Goal: Complete application form: Fill out and submit a form for a specific purpose

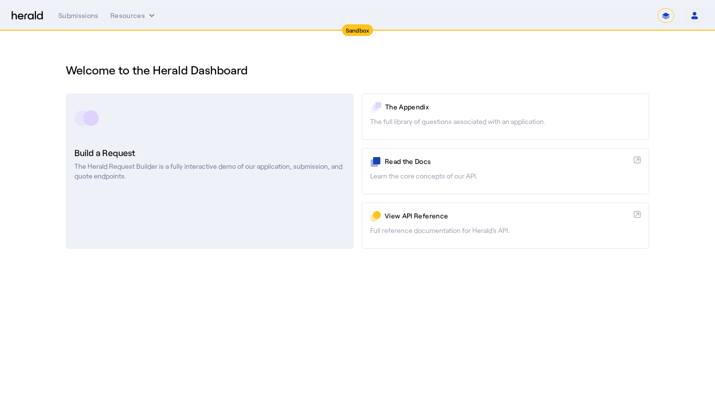
click at [189, 201] on link "Build a Request The Herald Request Builder is a fully interactive demo of our a…" at bounding box center [210, 171] width 288 height 156
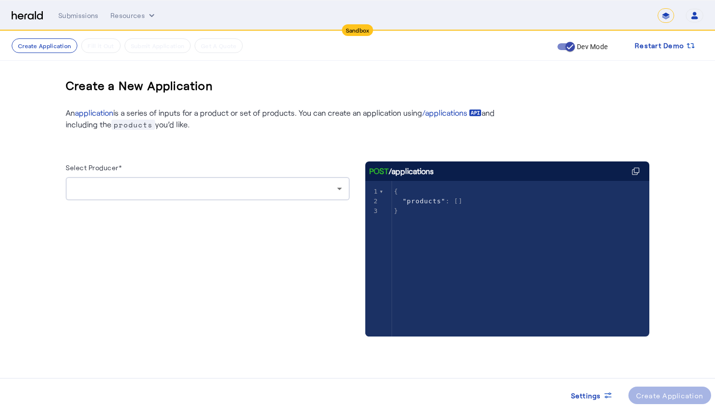
click at [189, 201] on div at bounding box center [208, 209] width 284 height 16
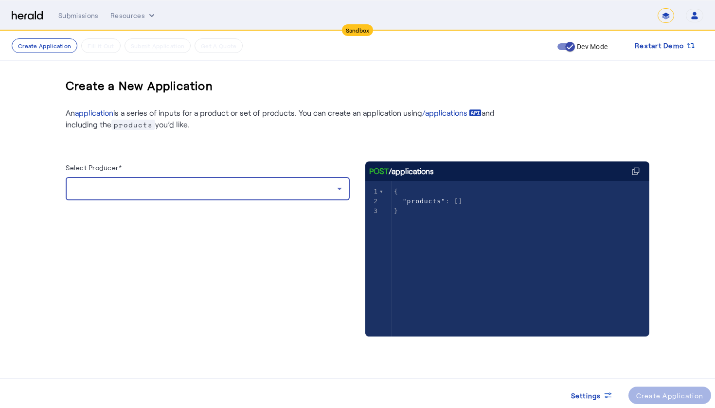
click at [198, 189] on div at bounding box center [205, 189] width 264 height 12
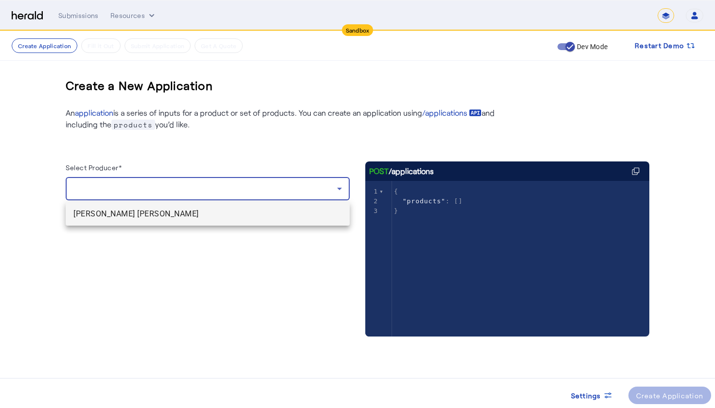
click at [193, 210] on span "[PERSON_NAME] [PERSON_NAME]" at bounding box center [207, 214] width 269 height 12
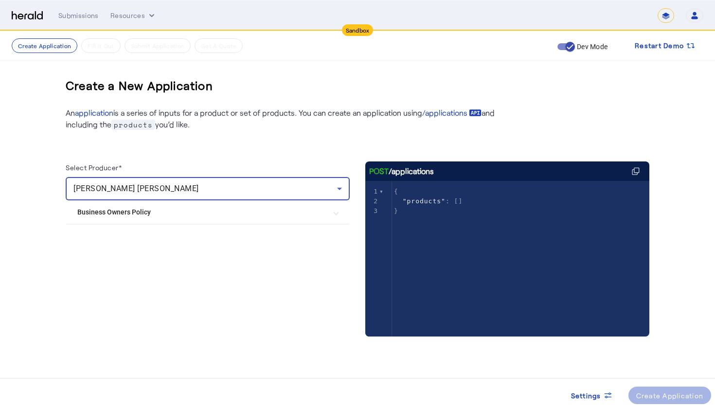
click at [124, 210] on Policy "Business Owners Policy" at bounding box center [201, 212] width 249 height 10
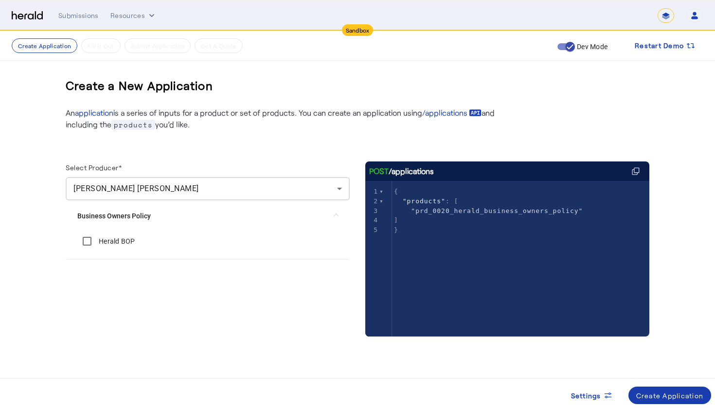
click at [671, 400] on div "Create Application" at bounding box center [671, 396] width 68 height 10
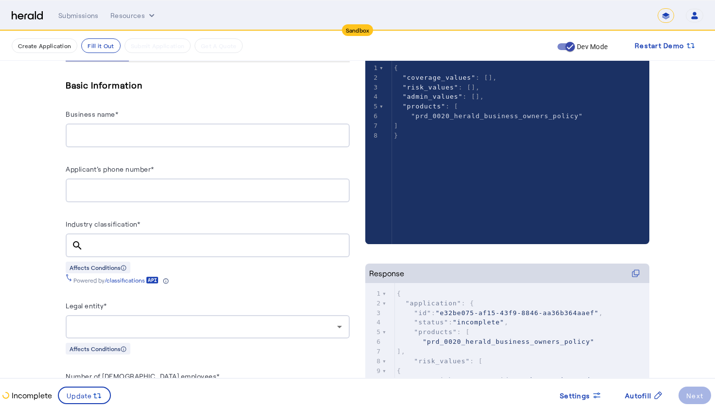
scroll to position [171, 0]
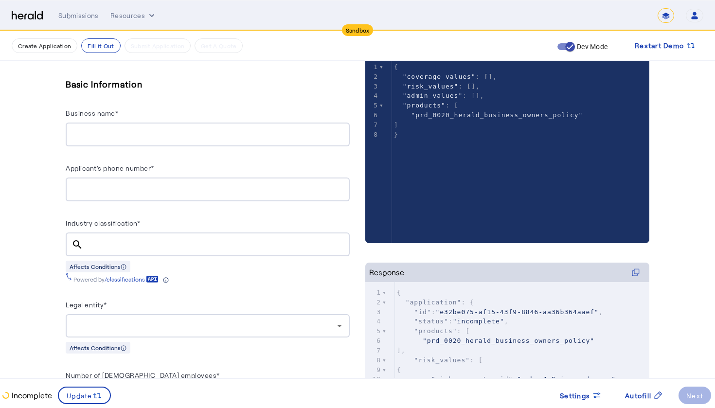
click at [95, 239] on input "Industry classification*" at bounding box center [216, 245] width 251 height 12
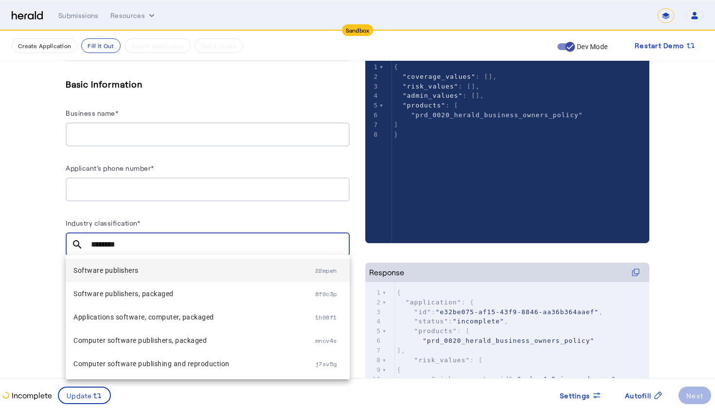
type input "********"
click at [104, 275] on span "Software publishers" at bounding box center [194, 271] width 242 height 12
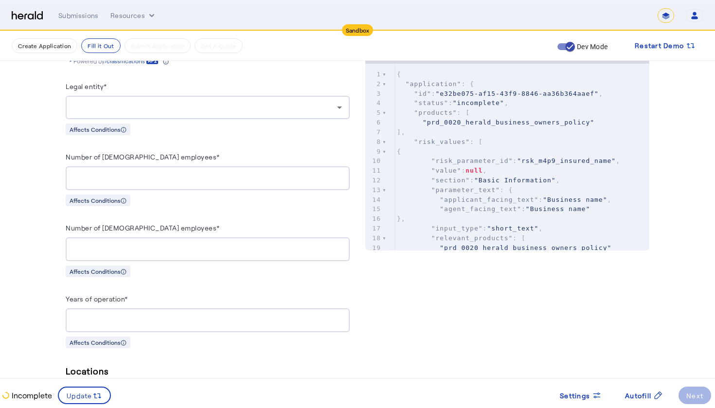
scroll to position [392, 0]
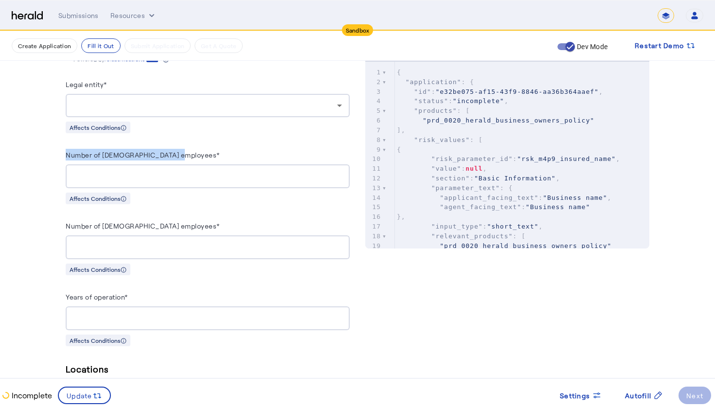
drag, startPoint x: 64, startPoint y: 156, endPoint x: 178, endPoint y: 162, distance: 114.0
click at [185, 153] on div "Number of [DEMOGRAPHIC_DATA] employees*" at bounding box center [208, 157] width 284 height 16
drag, startPoint x: 192, startPoint y: 155, endPoint x: 65, endPoint y: 155, distance: 127.0
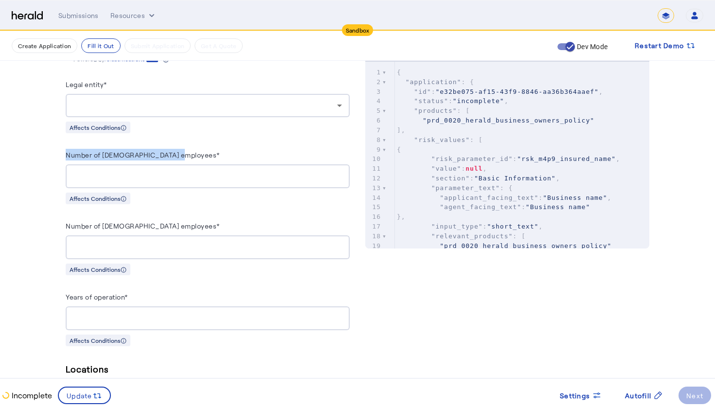
drag, startPoint x: 68, startPoint y: 153, endPoint x: 241, endPoint y: 153, distance: 173.7
click at [241, 153] on div "Number of [DEMOGRAPHIC_DATA] employees*" at bounding box center [208, 157] width 284 height 16
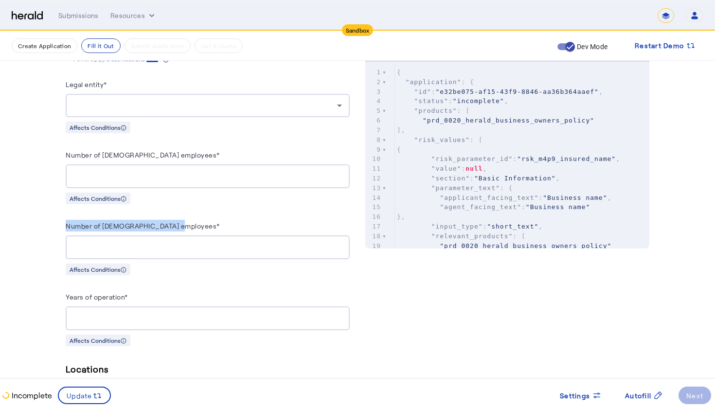
drag, startPoint x: 189, startPoint y: 225, endPoint x: 57, endPoint y: 221, distance: 131.9
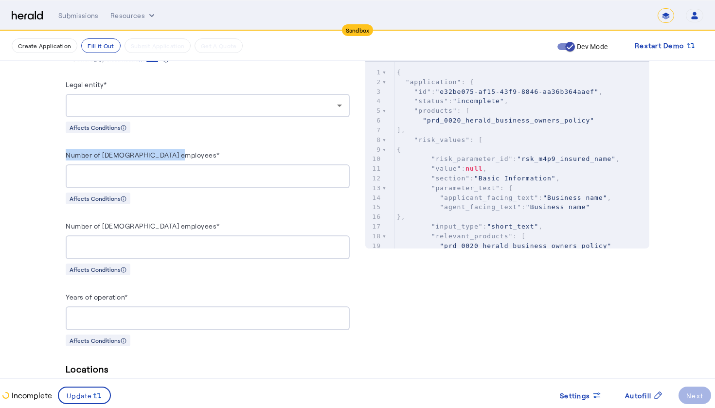
drag, startPoint x: 66, startPoint y: 154, endPoint x: 178, endPoint y: 153, distance: 111.4
click at [178, 153] on div "Number of [DEMOGRAPHIC_DATA] employees*" at bounding box center [208, 157] width 284 height 16
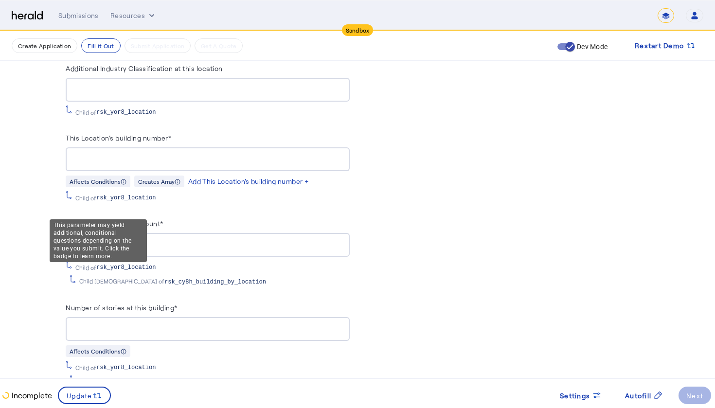
scroll to position [1005, 0]
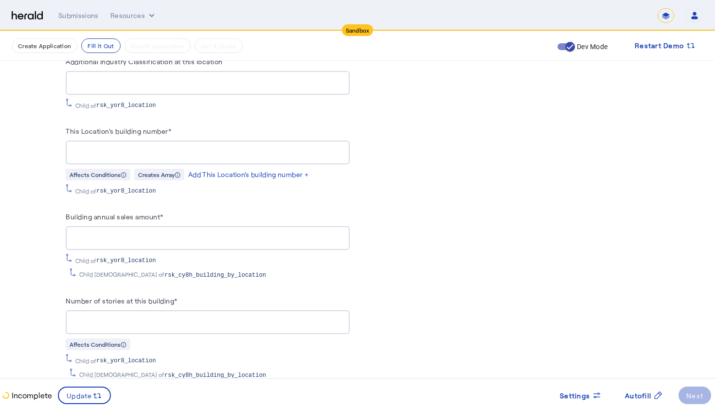
click at [137, 147] on input "This Location's building number*" at bounding box center [207, 153] width 269 height 12
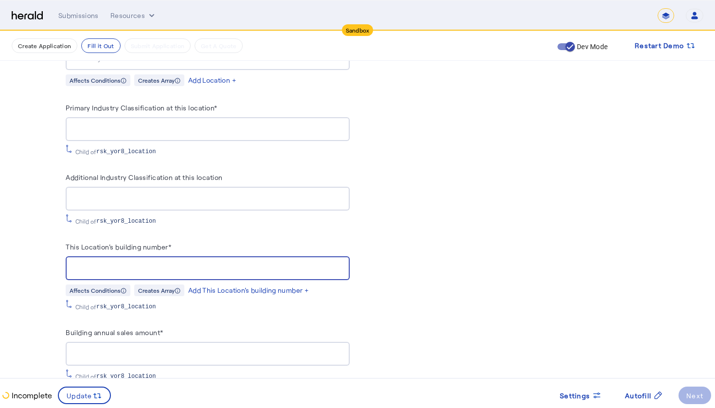
scroll to position [890, 0]
type input "*"
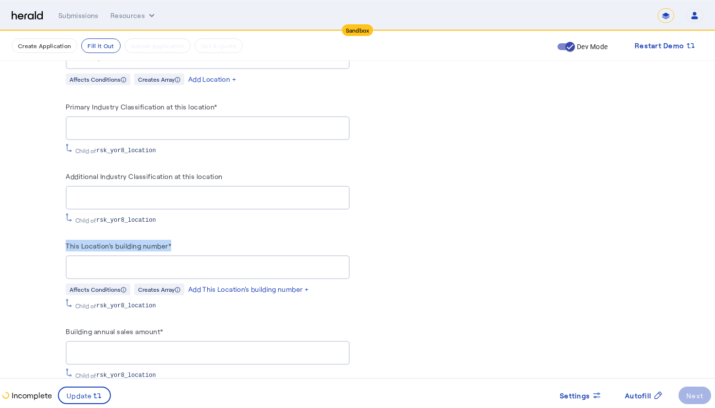
drag, startPoint x: 63, startPoint y: 240, endPoint x: 177, endPoint y: 235, distance: 114.5
click at [192, 245] on div "This Location's building number*" at bounding box center [208, 248] width 284 height 16
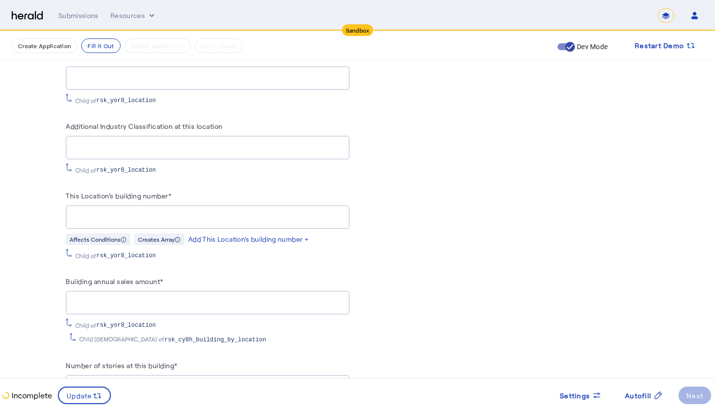
scroll to position [942, 0]
click at [146, 210] on input "This Location's building number*" at bounding box center [207, 216] width 269 height 12
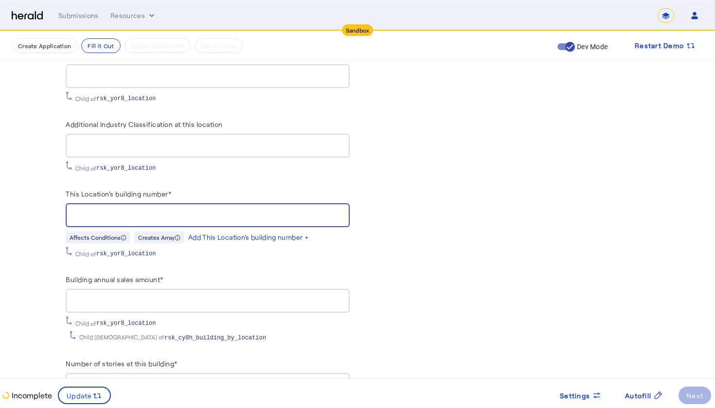
click at [126, 297] on input "Building annual sales amount*" at bounding box center [207, 301] width 269 height 12
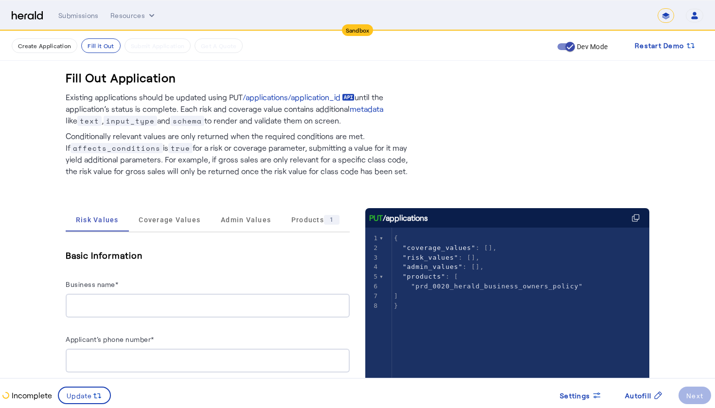
scroll to position [0, 0]
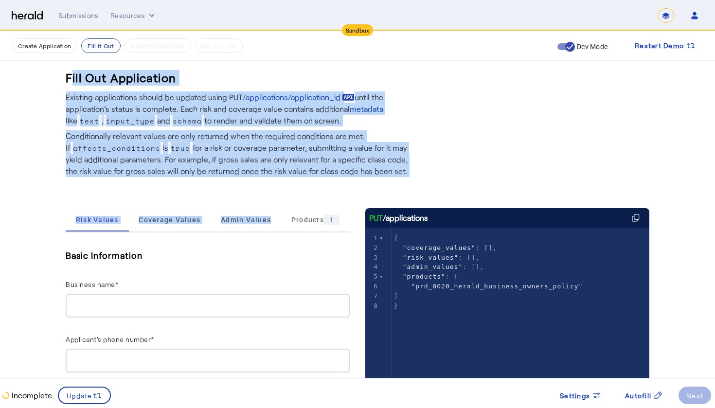
drag, startPoint x: 56, startPoint y: 78, endPoint x: 332, endPoint y: 184, distance: 296.1
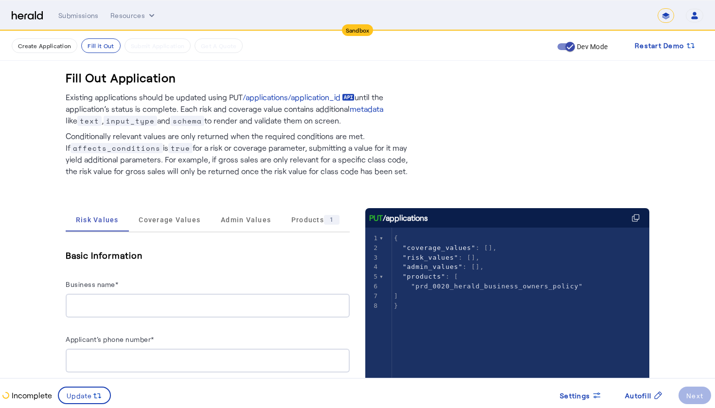
drag, startPoint x: 63, startPoint y: 76, endPoint x: 394, endPoint y: 173, distance: 344.3
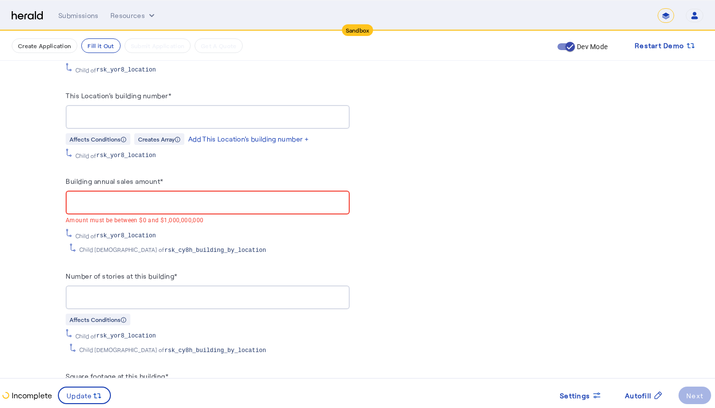
scroll to position [1055, 0]
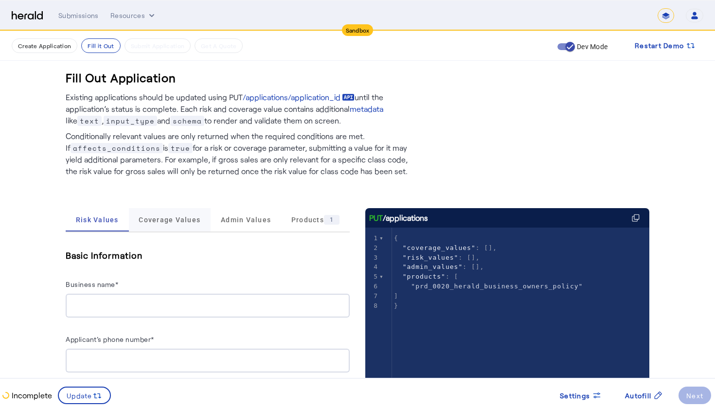
scroll to position [0, 0]
click at [169, 228] on span "Coverage Values" at bounding box center [170, 219] width 62 height 23
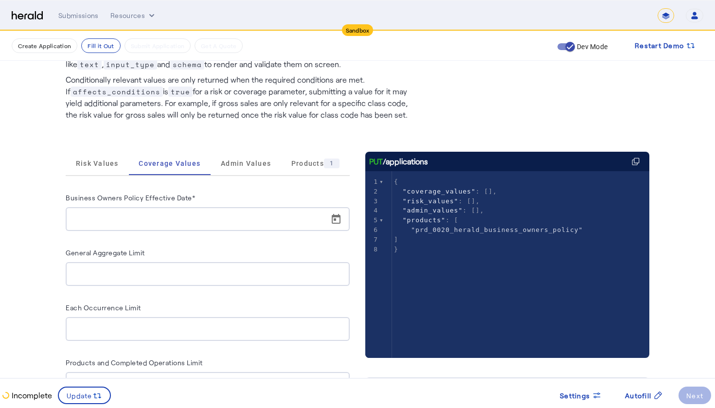
scroll to position [0, 0]
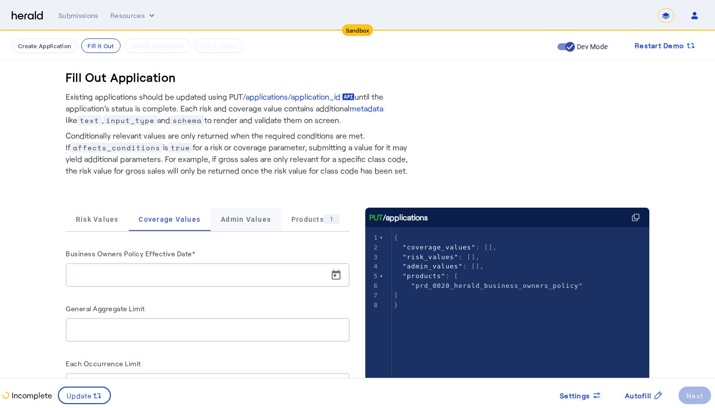
click at [247, 222] on span "Admin Values" at bounding box center [246, 219] width 50 height 7
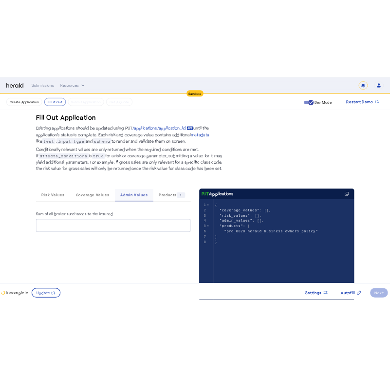
scroll to position [5, 0]
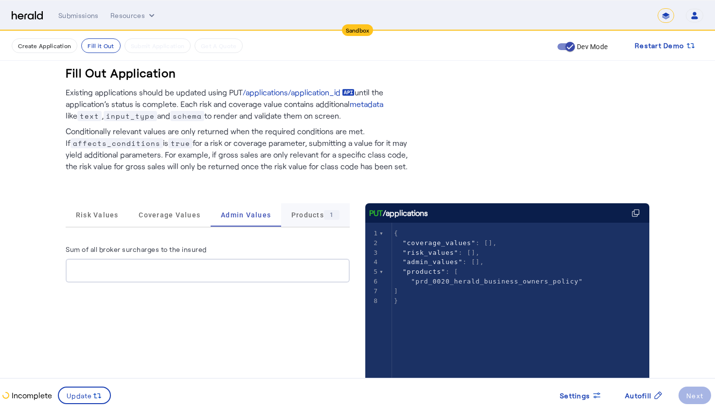
click at [314, 220] on span "Products 1" at bounding box center [316, 214] width 48 height 23
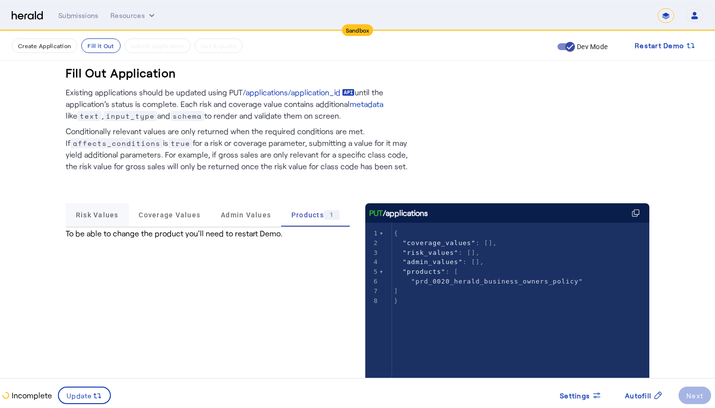
click at [91, 219] on span "Risk Values" at bounding box center [97, 214] width 43 height 23
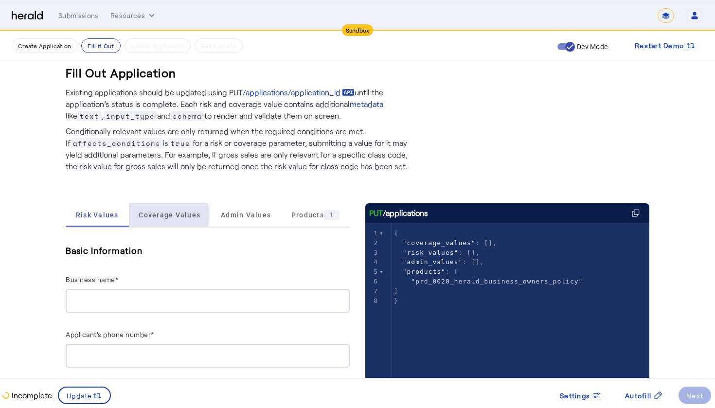
click at [158, 216] on span "Coverage Values" at bounding box center [170, 215] width 62 height 7
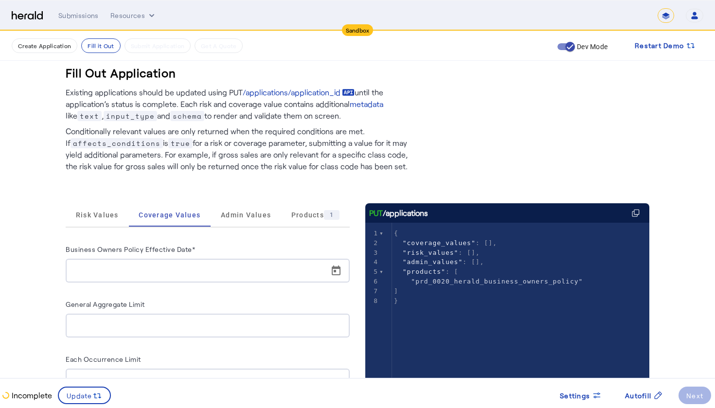
click at [95, 230] on div "Business Owners Policy Effective Date* General Aggregate Limit Each Occurrence …" at bounding box center [208, 401] width 284 height 346
click at [101, 221] on span "Risk Values" at bounding box center [97, 214] width 43 height 23
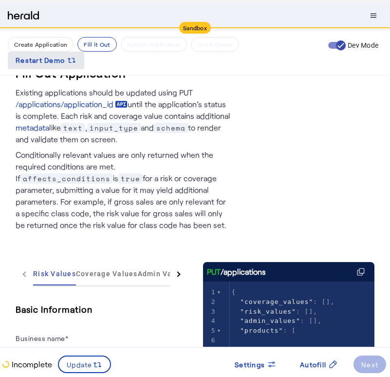
click at [44, 64] on span "Restart Demo" at bounding box center [40, 61] width 49 height 12
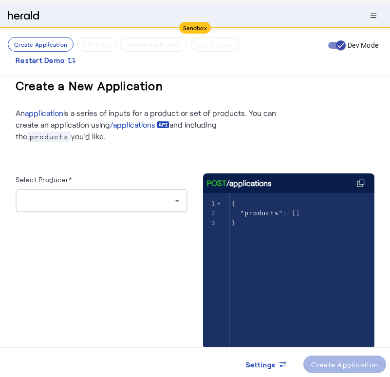
drag, startPoint x: 73, startPoint y: 183, endPoint x: 73, endPoint y: 193, distance: 10.2
click at [73, 193] on div "Select Producer*" at bounding box center [102, 192] width 172 height 39
click at [73, 193] on div at bounding box center [101, 200] width 156 height 23
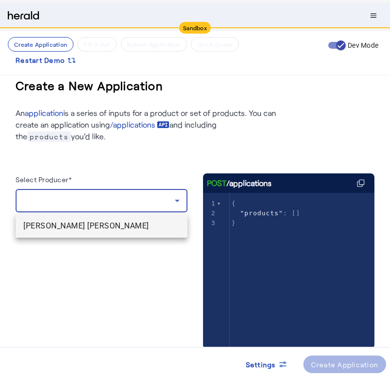
click at [76, 230] on span "[PERSON_NAME] [PERSON_NAME]" at bounding box center [101, 226] width 156 height 12
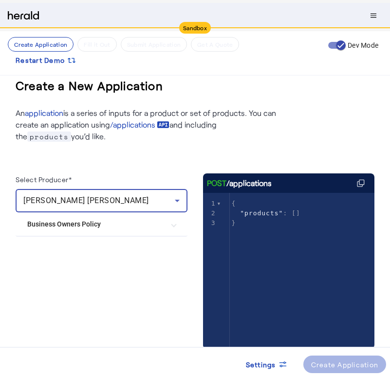
click at [334, 367] on herald-button "Create Application" at bounding box center [344, 364] width 83 height 18
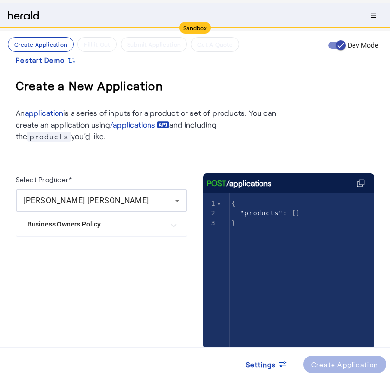
click at [323, 363] on herald-button "Create Application" at bounding box center [344, 364] width 83 height 18
click at [148, 227] on Policy "Business Owners Policy" at bounding box center [95, 224] width 137 height 10
click at [96, 256] on BOP "Herald BOP" at bounding box center [101, 252] width 148 height 19
click at [94, 247] on BOP "Herald BOP" at bounding box center [101, 252] width 148 height 19
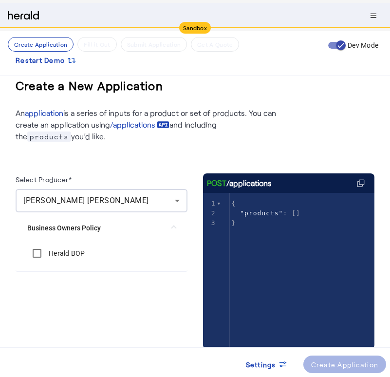
click at [73, 254] on label "Herald BOP" at bounding box center [66, 253] width 38 height 10
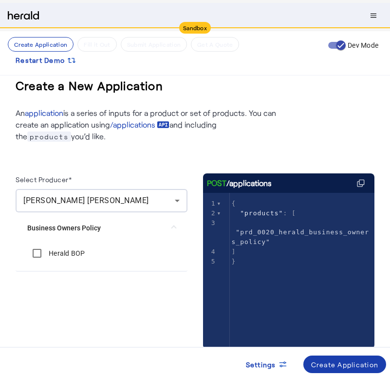
click at [361, 363] on div "Create Application" at bounding box center [345, 364] width 68 height 10
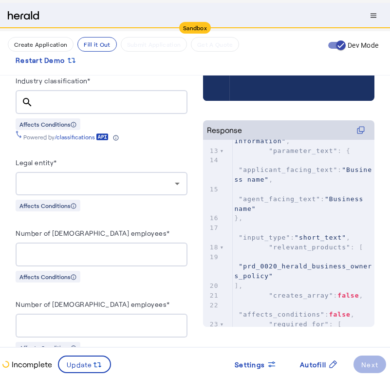
scroll to position [365, 0]
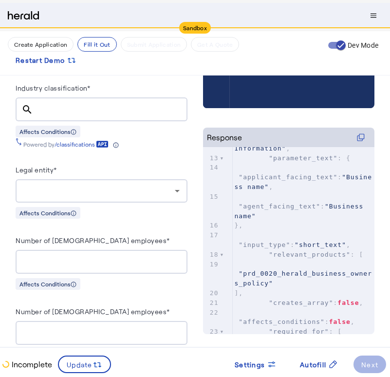
click at [128, 176] on div "Legal entity*" at bounding box center [102, 172] width 172 height 16
click at [128, 185] on div at bounding box center [98, 191] width 151 height 12
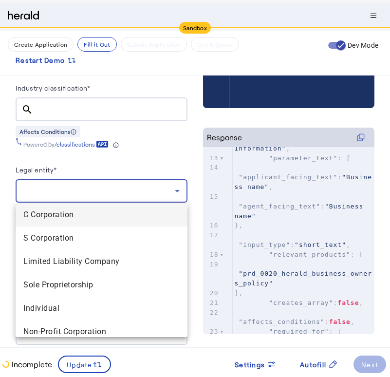
click at [149, 138] on div at bounding box center [195, 188] width 390 height 377
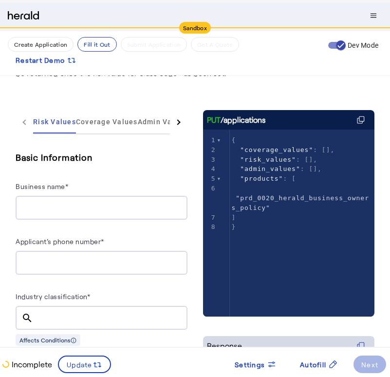
scroll to position [153, 0]
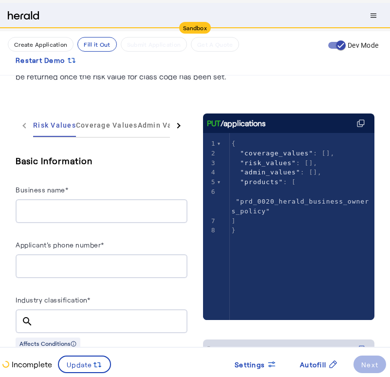
click at [69, 219] on div at bounding box center [101, 211] width 156 height 24
click at [68, 192] on div "Business name*" at bounding box center [102, 191] width 172 height 16
click at [74, 199] on div "Business name*" at bounding box center [102, 191] width 172 height 16
click at [75, 205] on input "Business name*" at bounding box center [101, 211] width 156 height 12
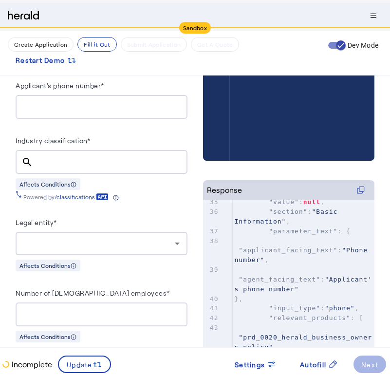
scroll to position [501, 0]
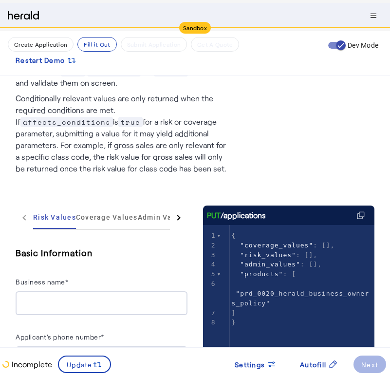
scroll to position [68, 0]
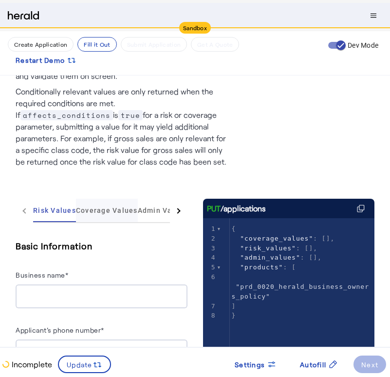
click at [96, 211] on span "Coverage Values" at bounding box center [107, 210] width 62 height 7
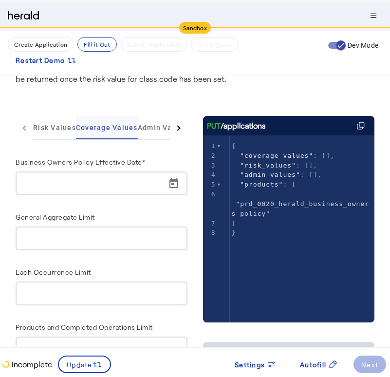
scroll to position [154, 0]
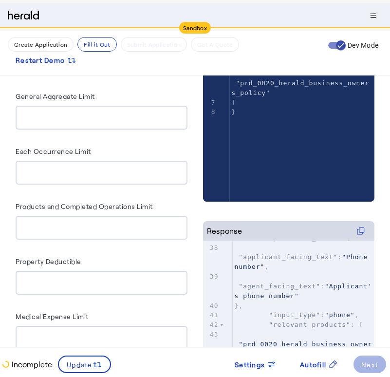
click at [110, 224] on input "Products and Completed Operations Limit" at bounding box center [101, 228] width 156 height 12
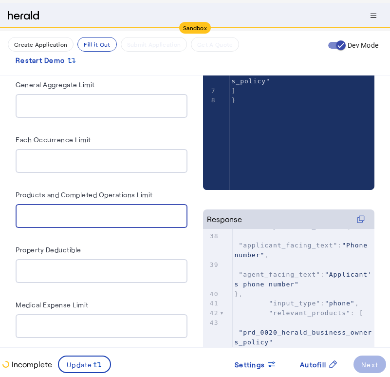
scroll to position [296, 0]
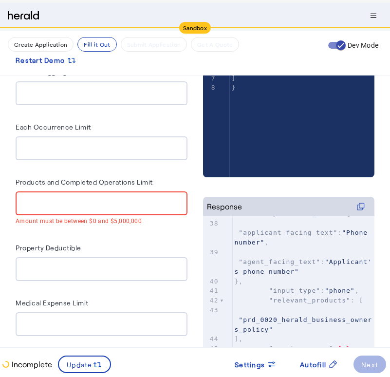
click at [45, 273] on div at bounding box center [101, 269] width 156 height 24
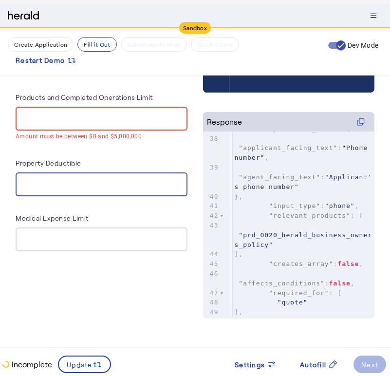
scroll to position [381, 0]
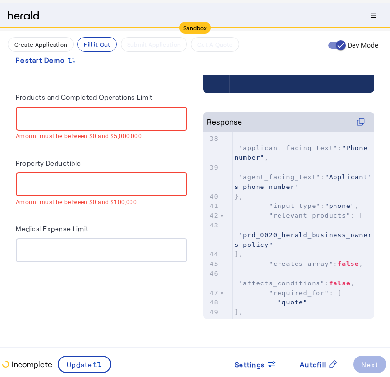
click at [133, 244] on input "Medical Expense Limit" at bounding box center [101, 250] width 156 height 12
